Goal: Find specific page/section: Find specific page/section

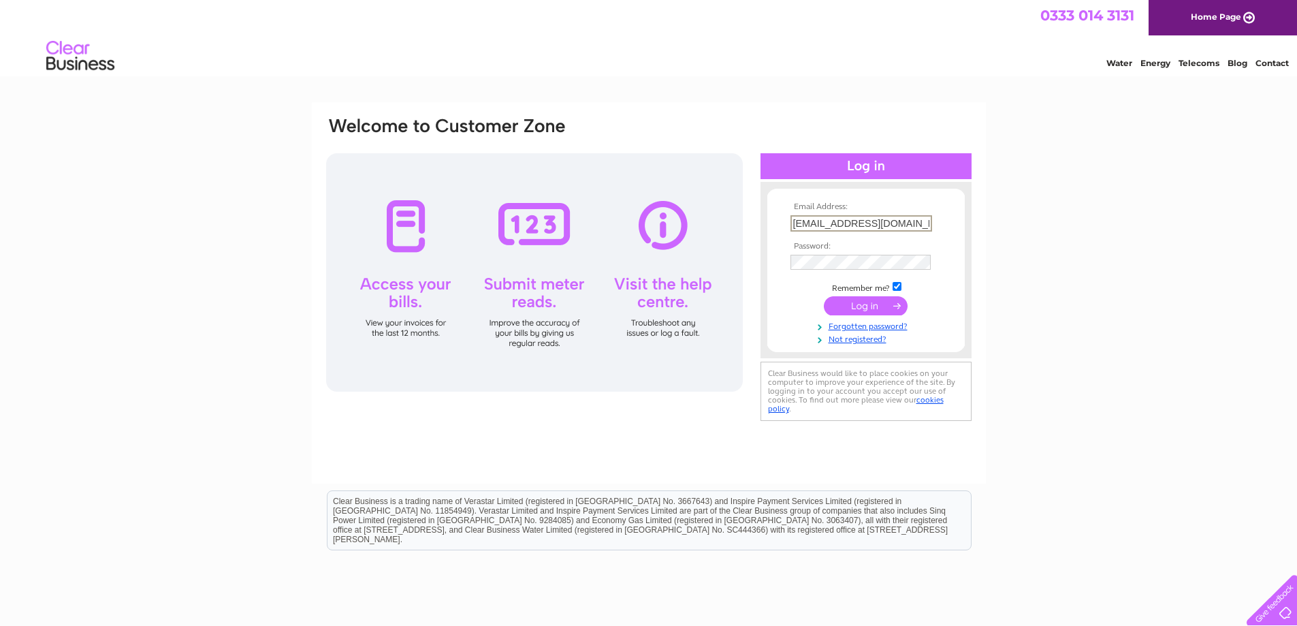
click at [875, 308] on input "submit" at bounding box center [866, 305] width 84 height 19
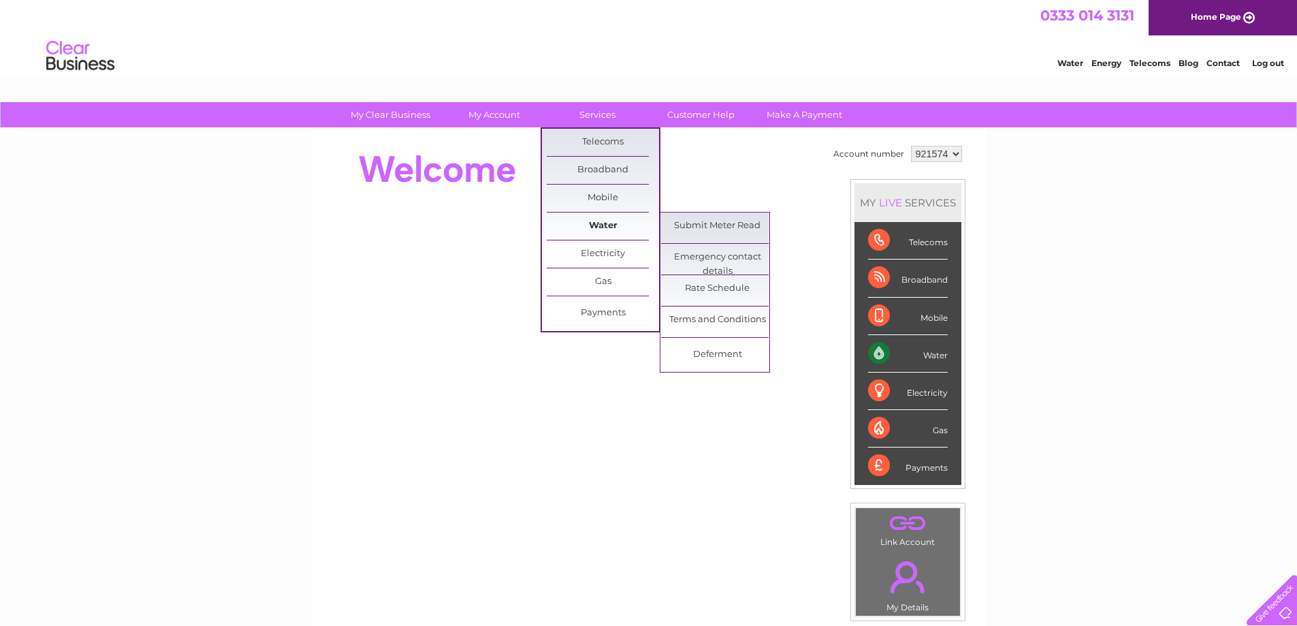
click at [620, 219] on link "Water" at bounding box center [603, 225] width 112 height 27
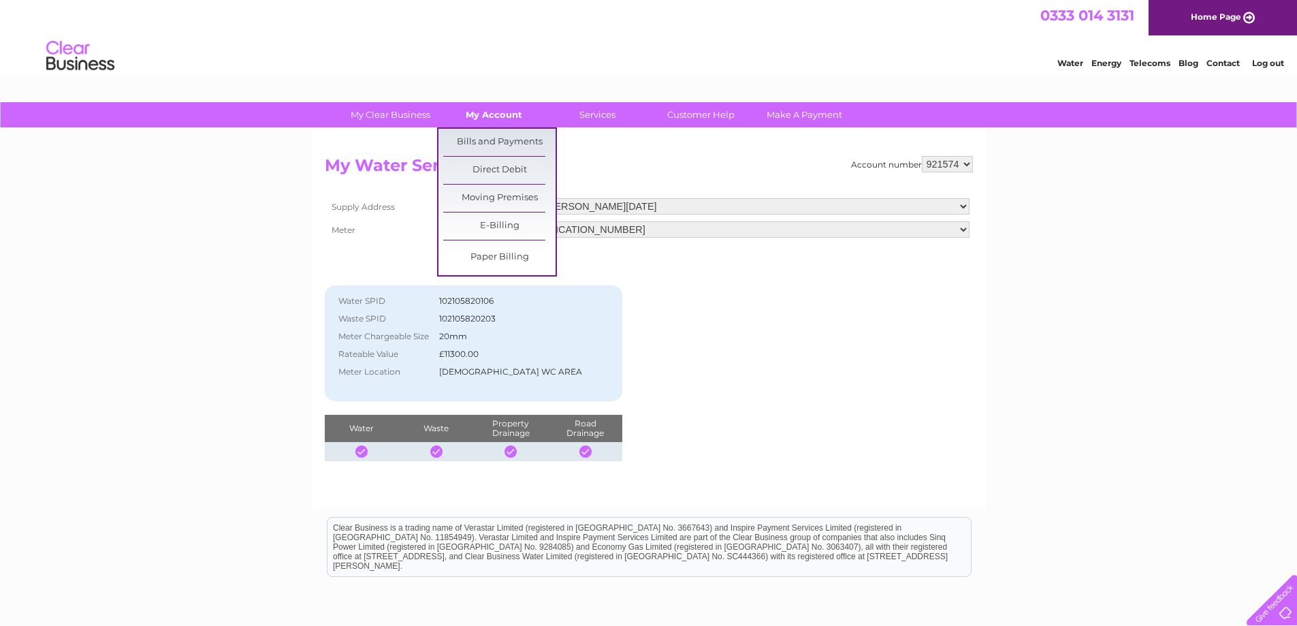
click at [481, 113] on link "My Account" at bounding box center [494, 114] width 112 height 25
click at [476, 141] on link "Bills and Payments" at bounding box center [499, 142] width 112 height 27
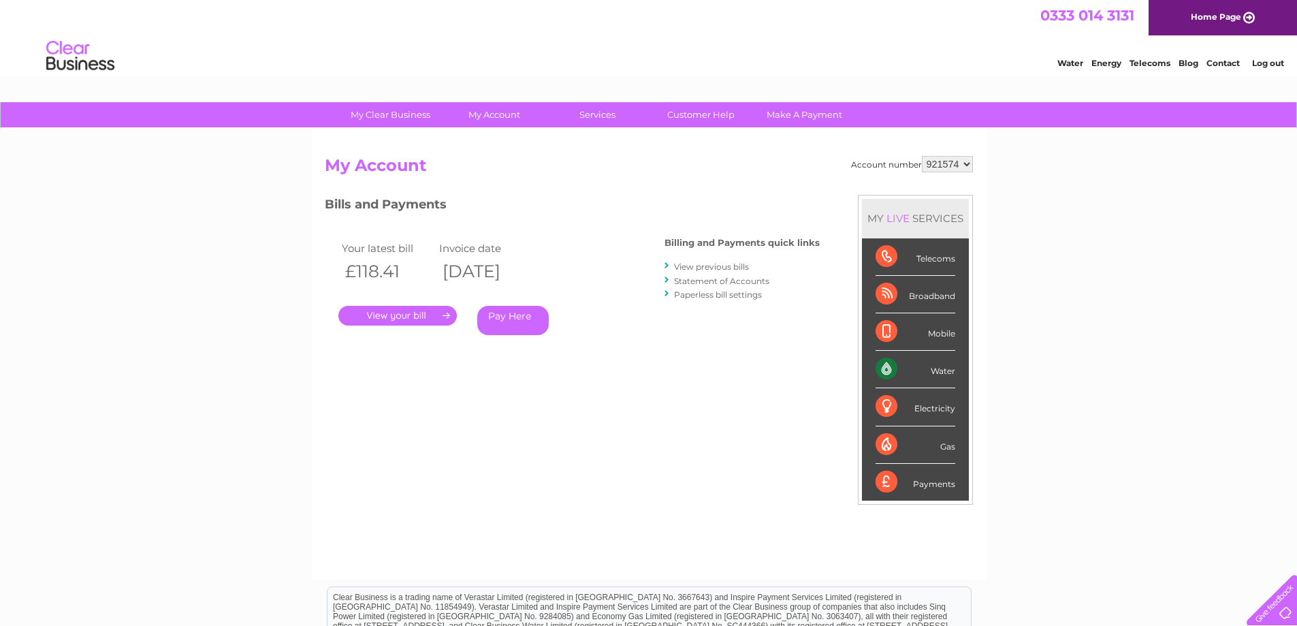
click at [391, 322] on link "." at bounding box center [397, 316] width 118 height 20
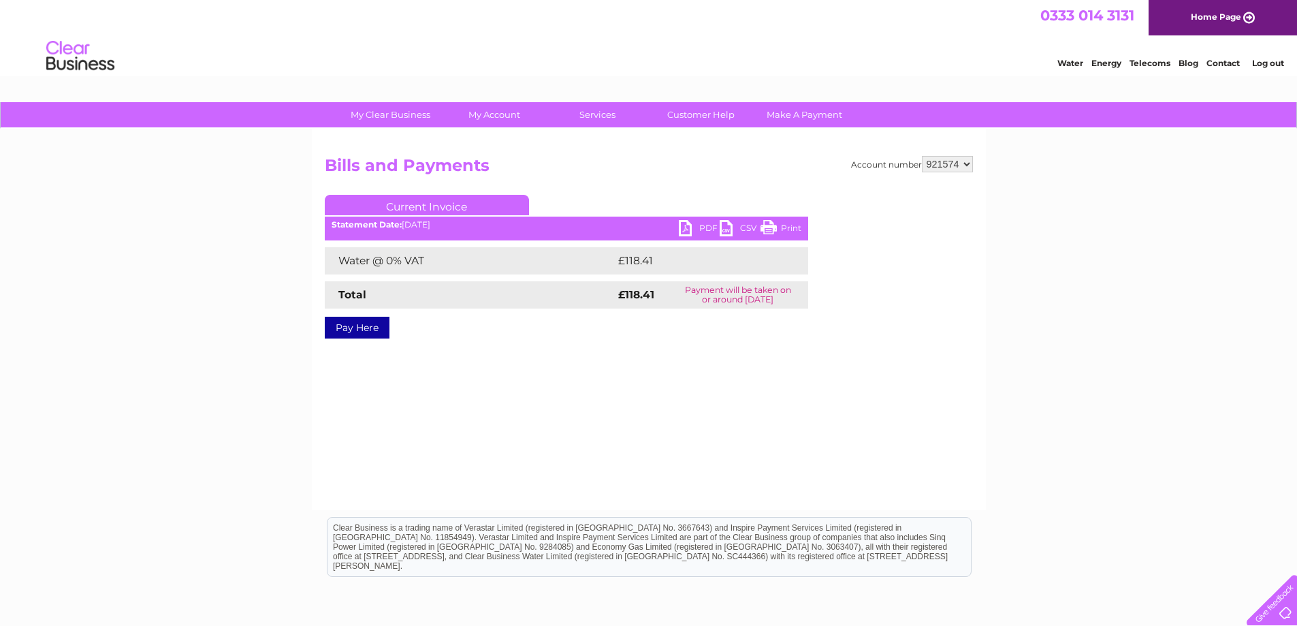
click at [685, 225] on link "PDF" at bounding box center [699, 230] width 41 height 20
